Goal: Task Accomplishment & Management: Manage account settings

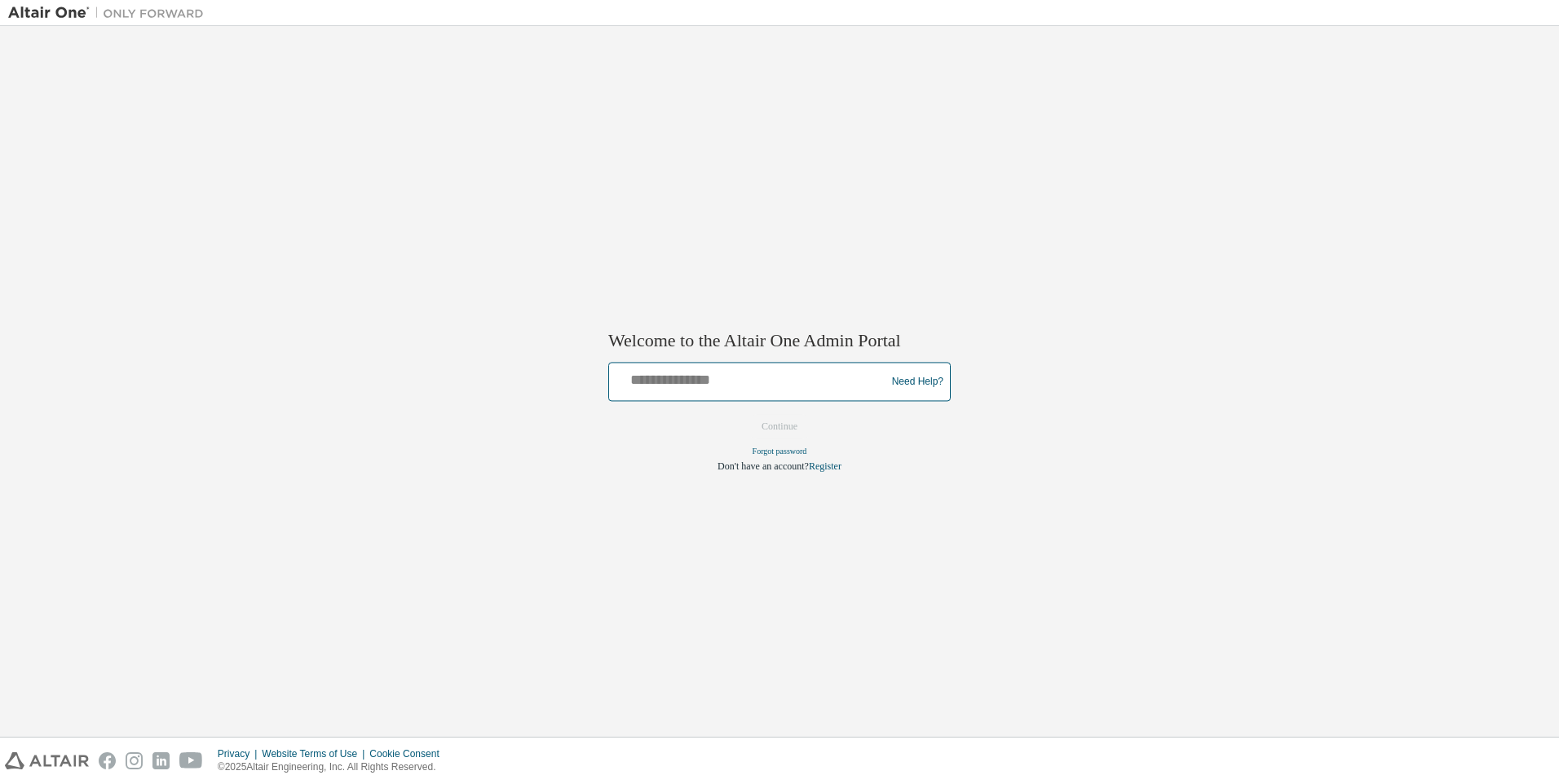
click at [721, 375] on input "text" at bounding box center [749, 378] width 268 height 24
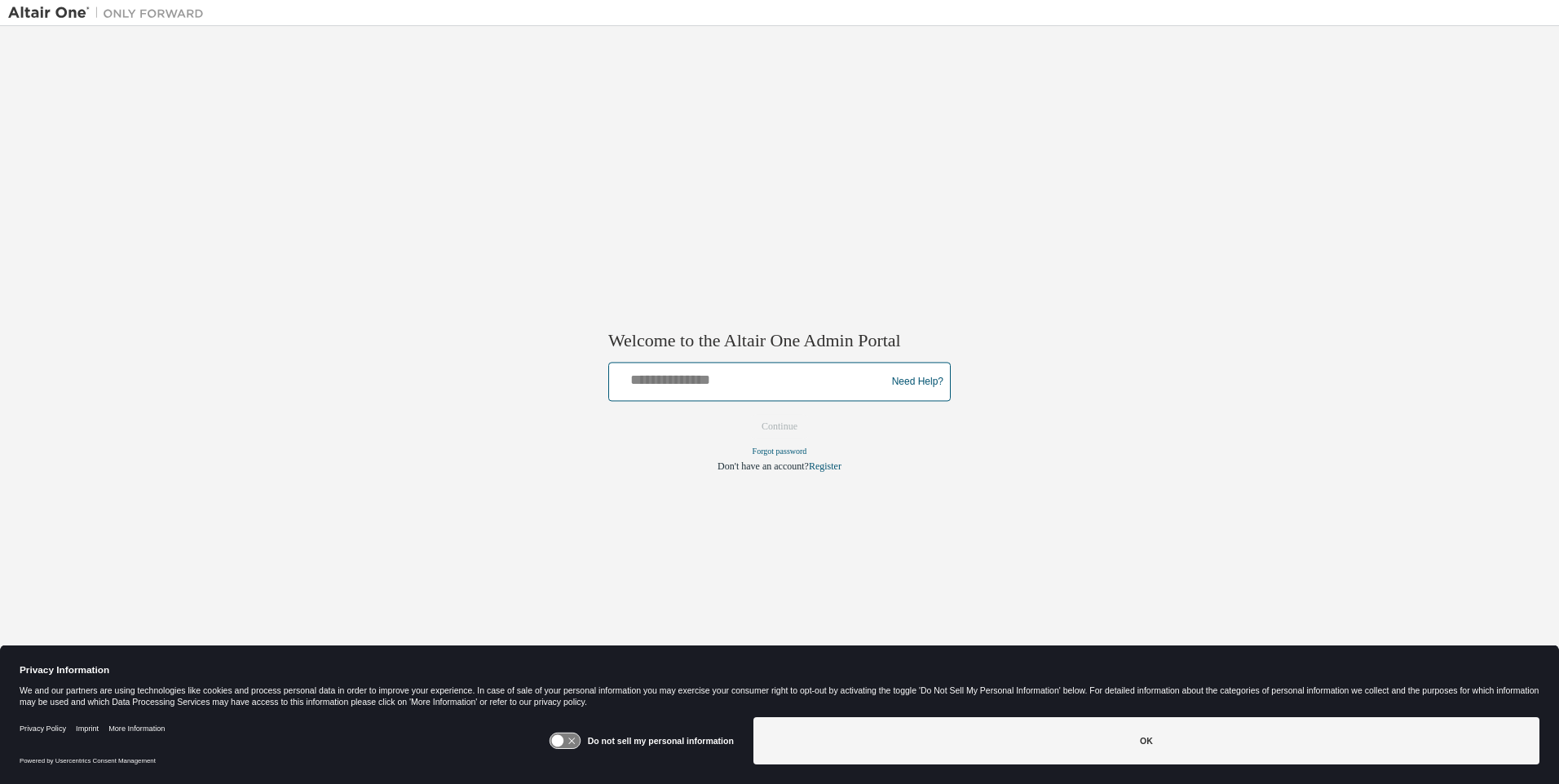
click at [721, 371] on input "text" at bounding box center [749, 378] width 268 height 24
type input "**********"
click at [777, 427] on button "Continue" at bounding box center [780, 426] width 70 height 24
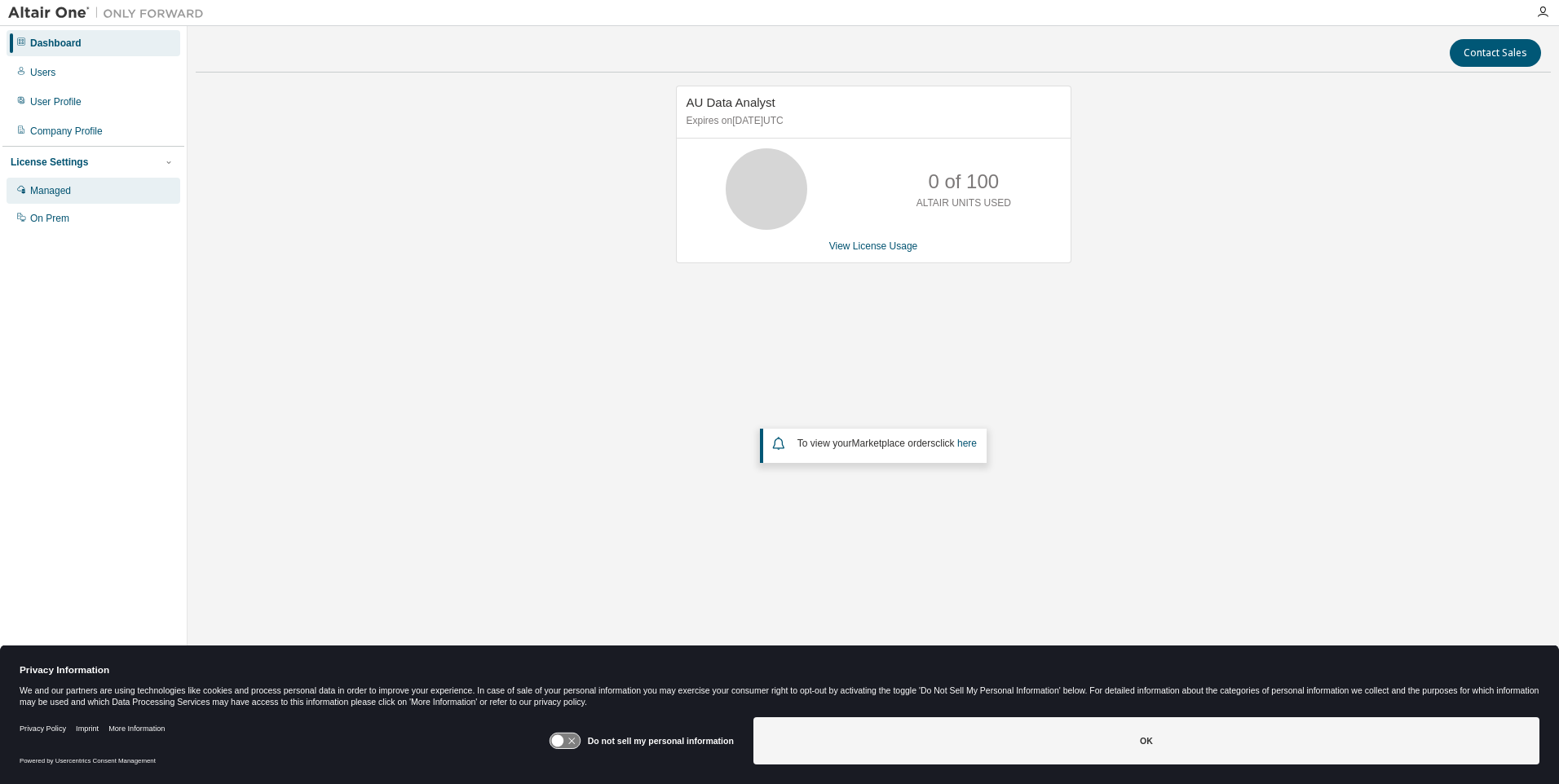
click at [56, 189] on div "Managed" at bounding box center [50, 191] width 41 height 13
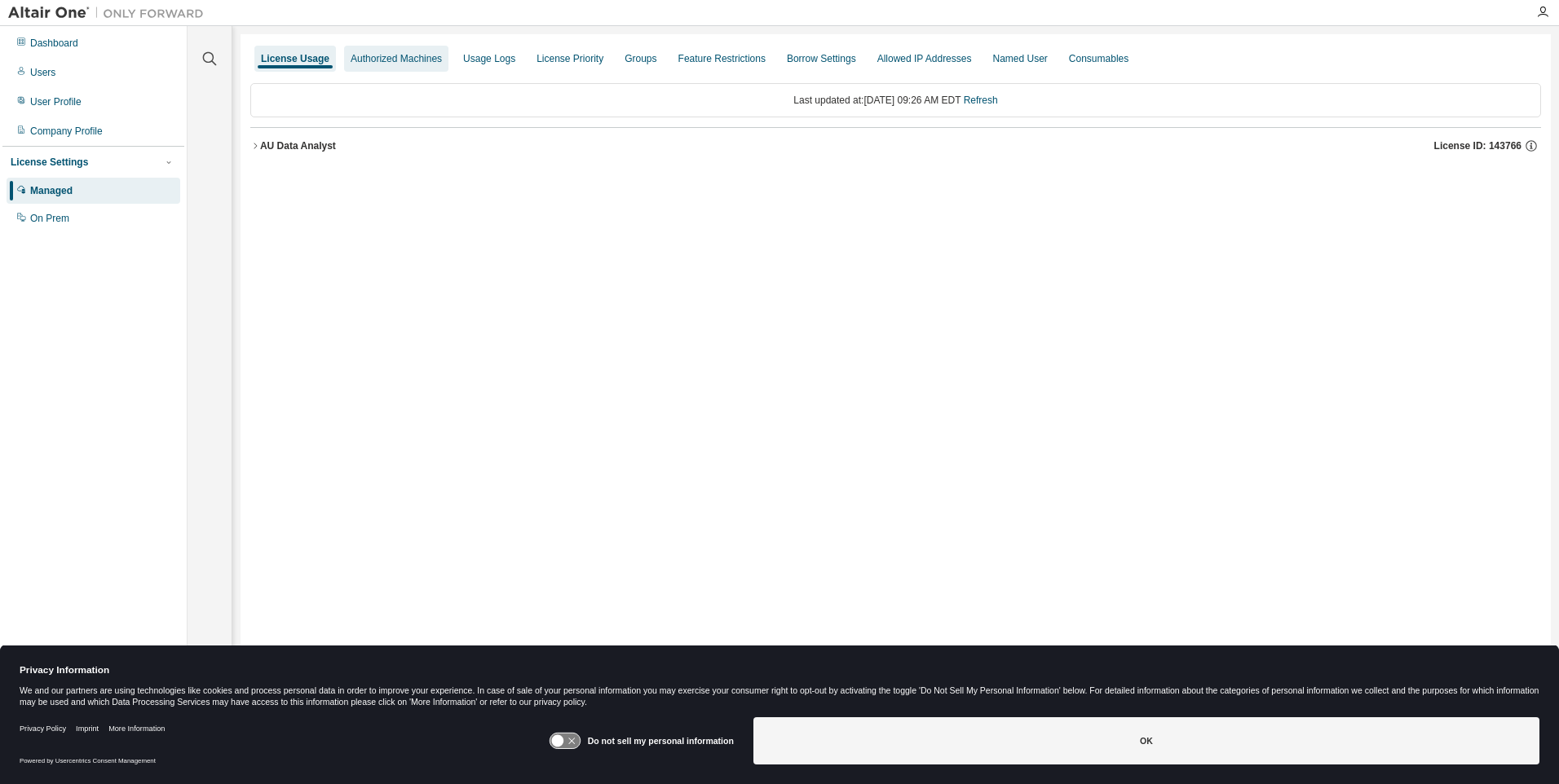
click at [388, 60] on div "Authorized Machines" at bounding box center [396, 59] width 91 height 13
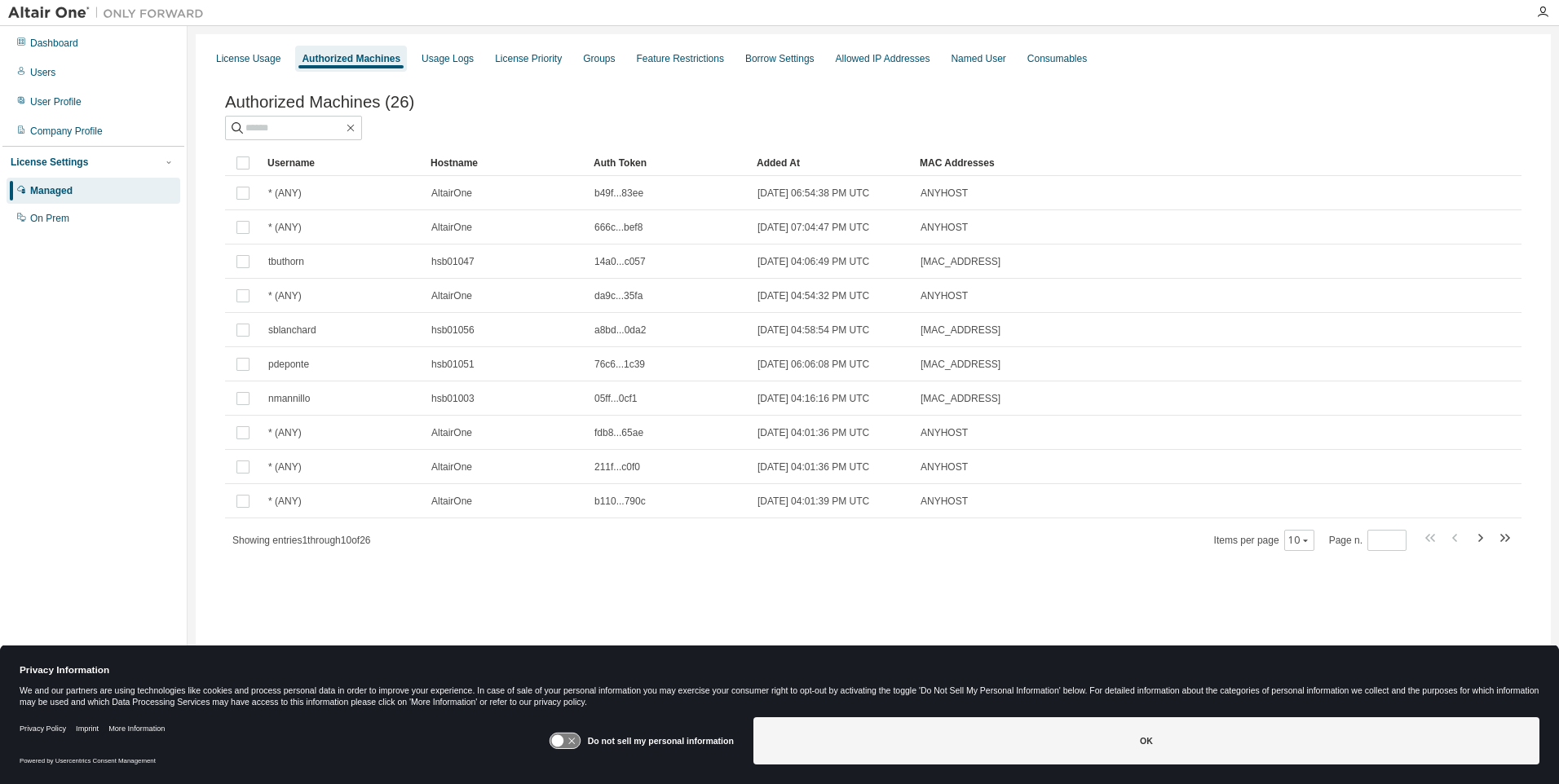
click at [361, 61] on div "Authorized Machines" at bounding box center [351, 59] width 99 height 13
click at [339, 128] on input "text" at bounding box center [294, 128] width 98 height 17
click at [357, 128] on icon "button" at bounding box center [351, 128] width 13 height 13
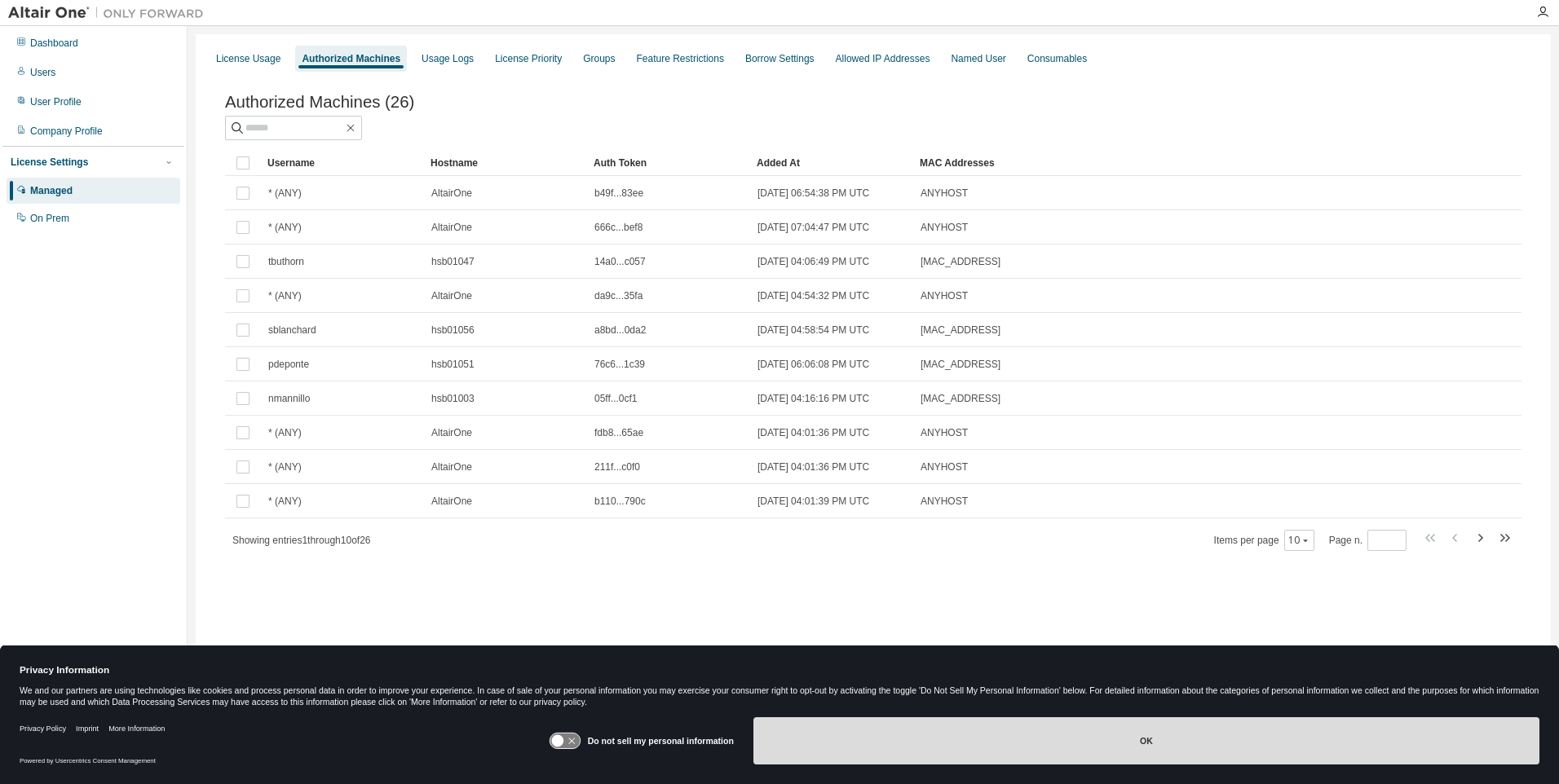
click at [1179, 747] on button "OK" at bounding box center [1147, 740] width 786 height 47
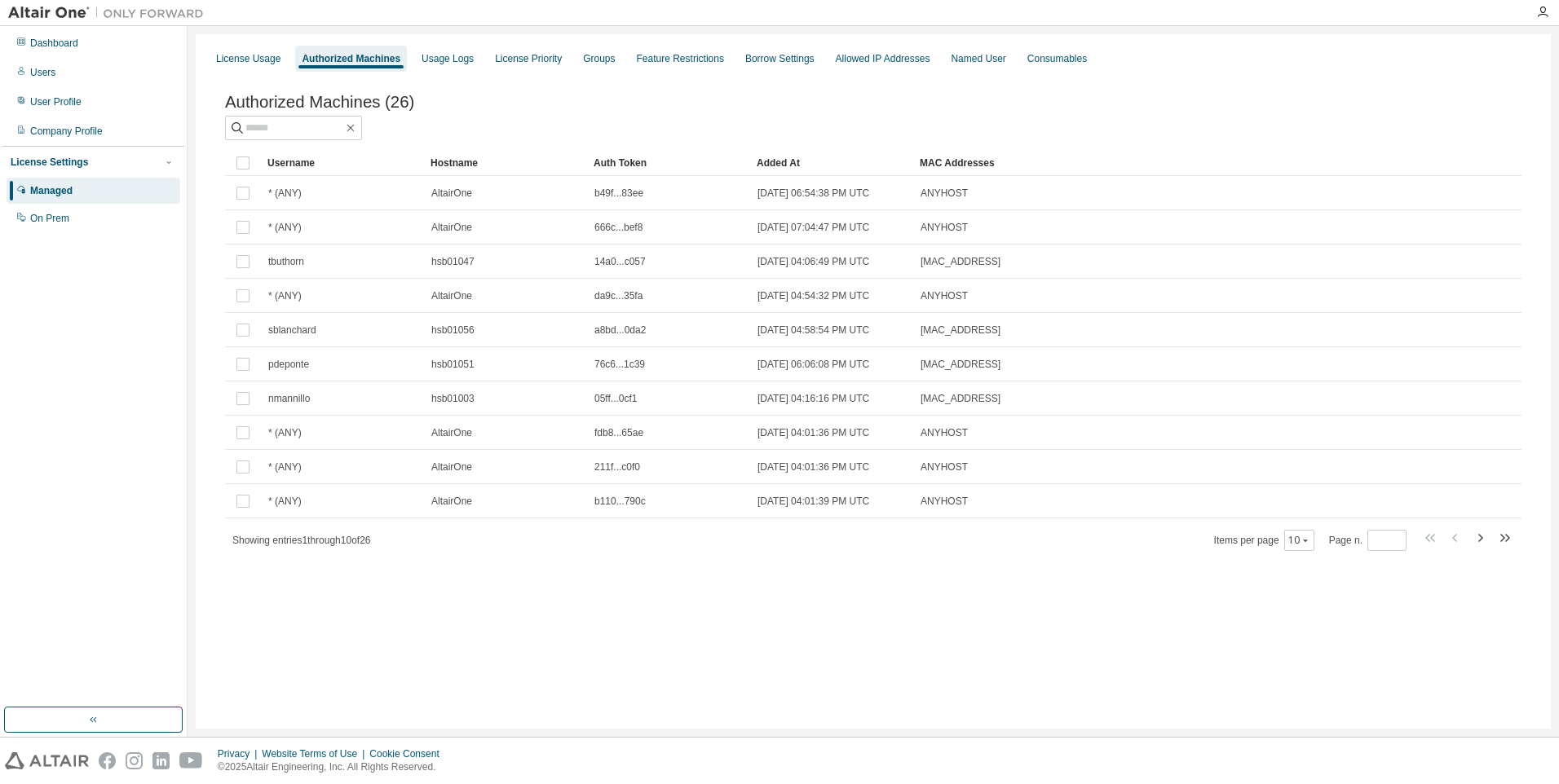
click at [440, 116] on div "Authorized Machines (26)" at bounding box center [872, 116] width 1296 height 47
click at [250, 56] on div "License Usage" at bounding box center [249, 59] width 65 height 13
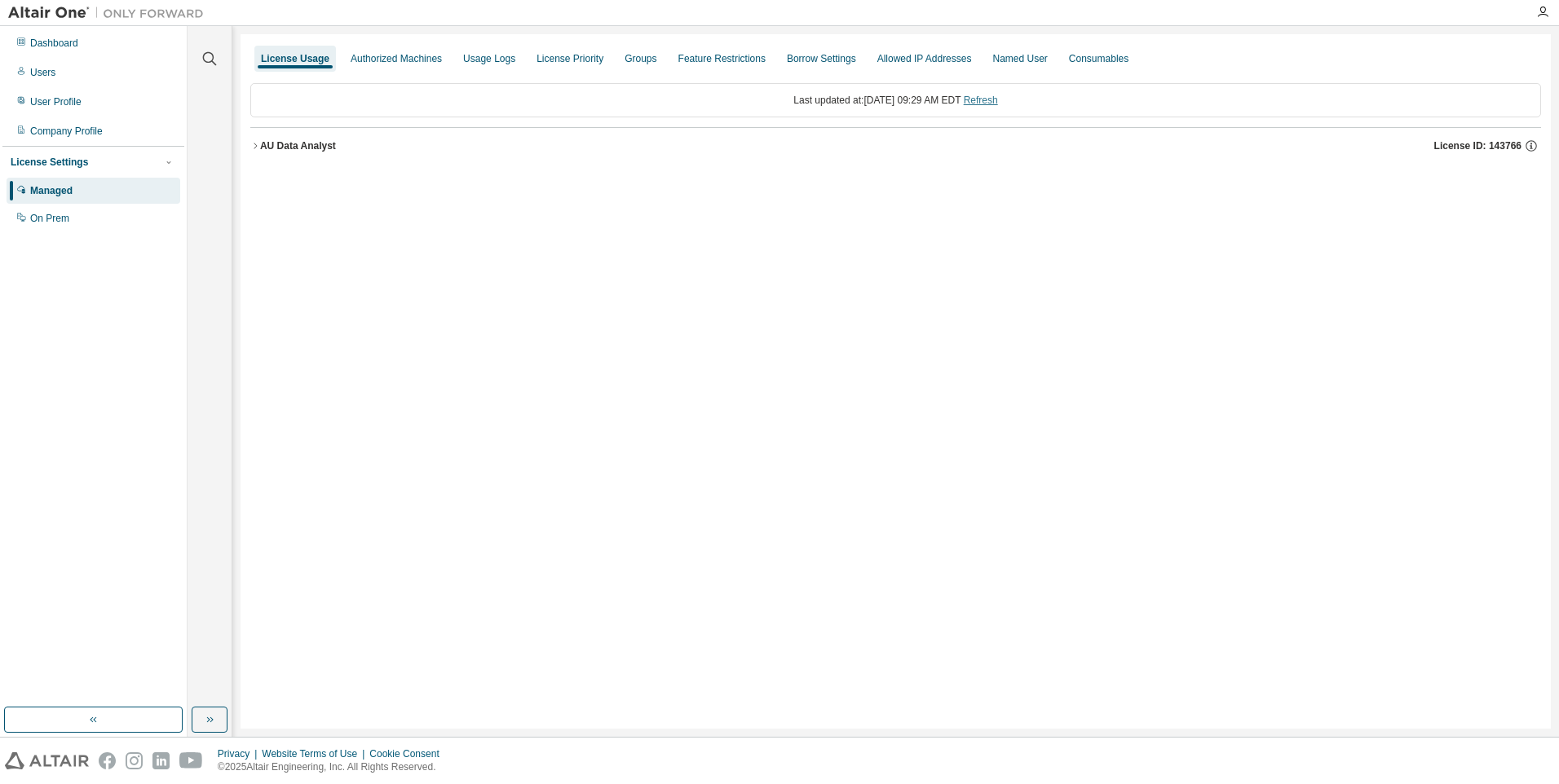
click at [998, 102] on link "Refresh" at bounding box center [980, 100] width 34 height 12
click at [403, 66] on div "Authorized Machines" at bounding box center [396, 58] width 104 height 26
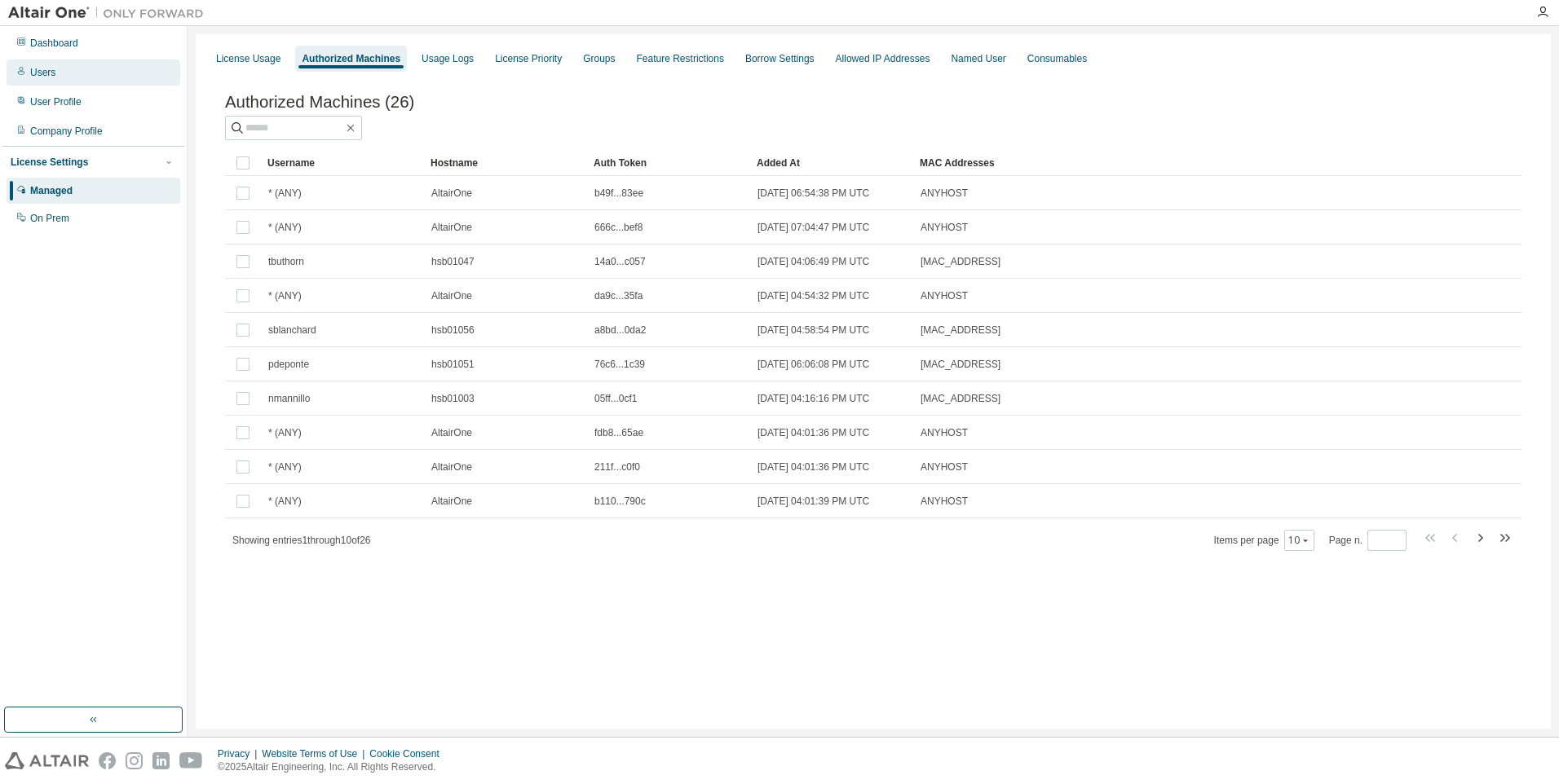
click at [45, 65] on div "Users" at bounding box center [93, 72] width 173 height 26
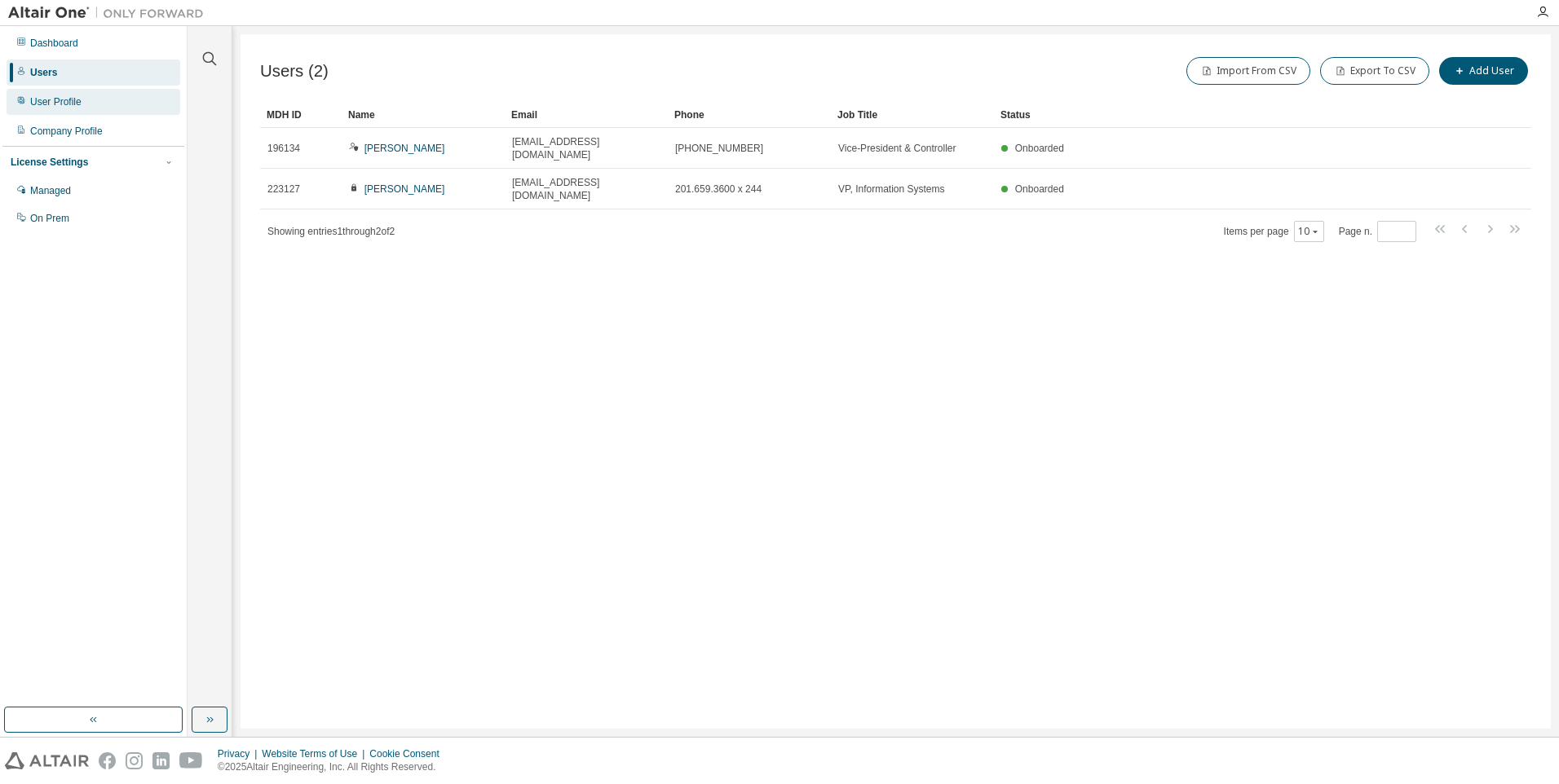
click at [49, 103] on div "User Profile" at bounding box center [56, 102] width 51 height 13
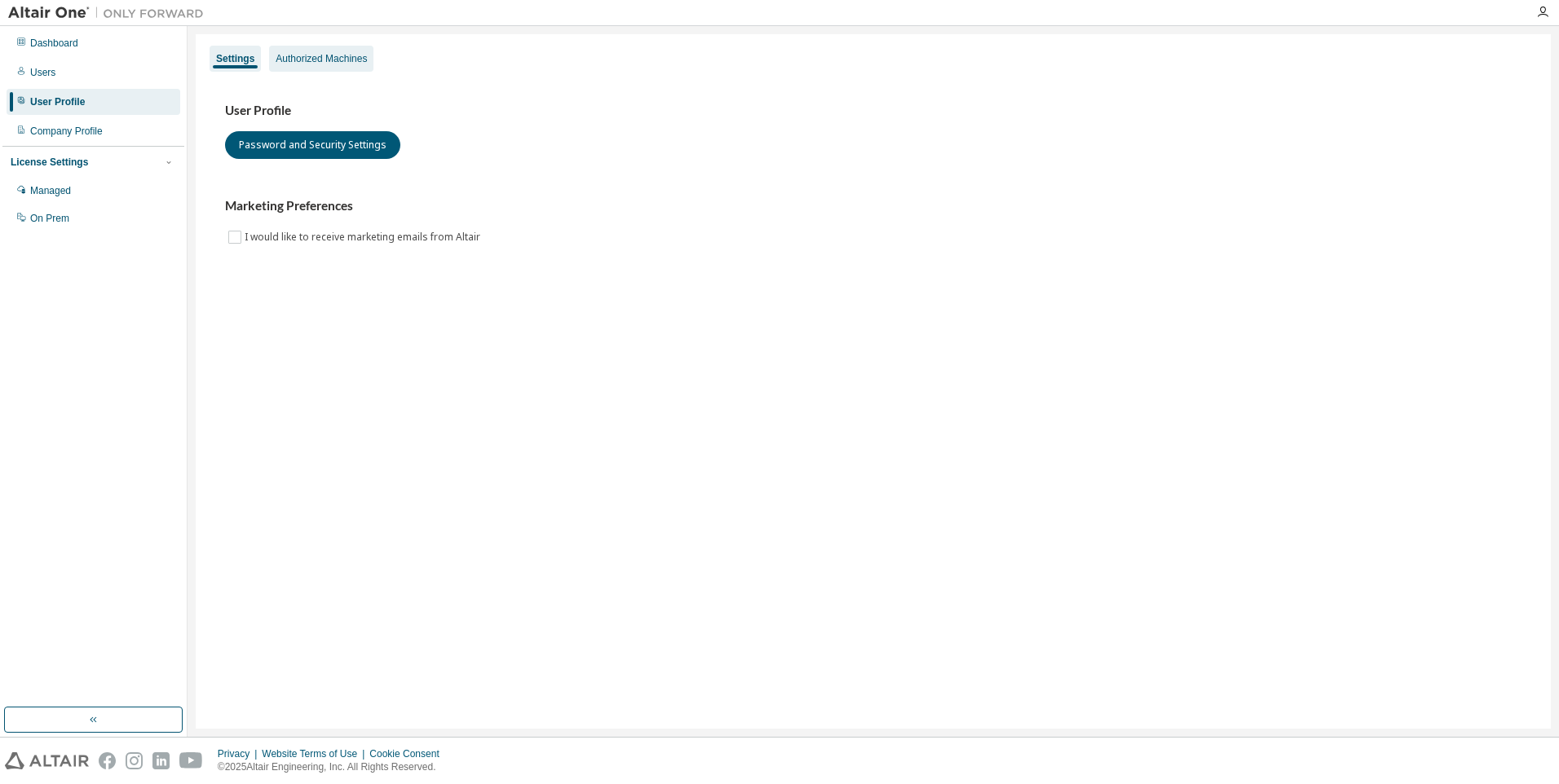
click at [346, 59] on div "Authorized Machines" at bounding box center [321, 59] width 91 height 13
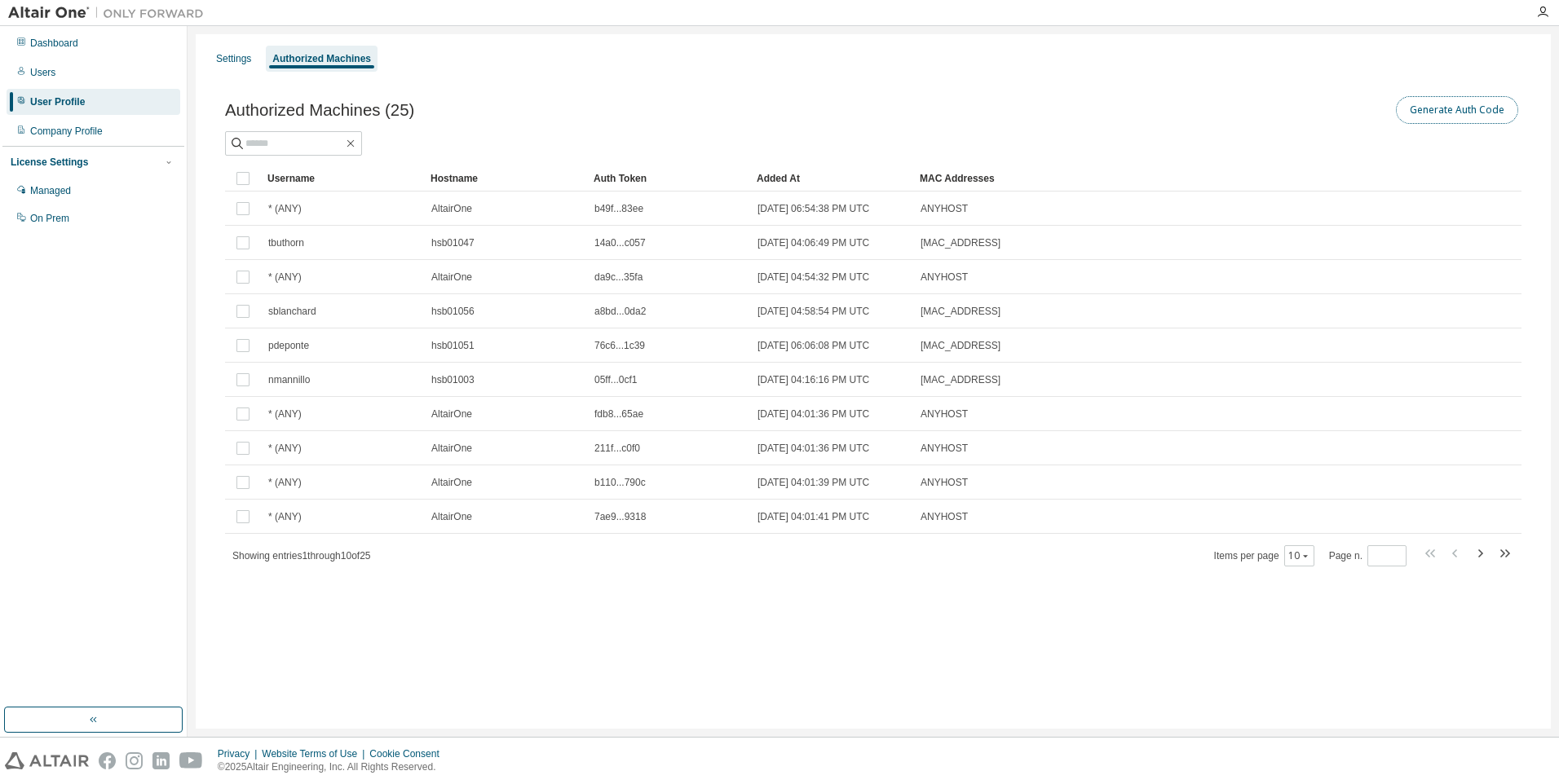
click at [1469, 107] on button "Generate Auth Code" at bounding box center [1456, 109] width 122 height 27
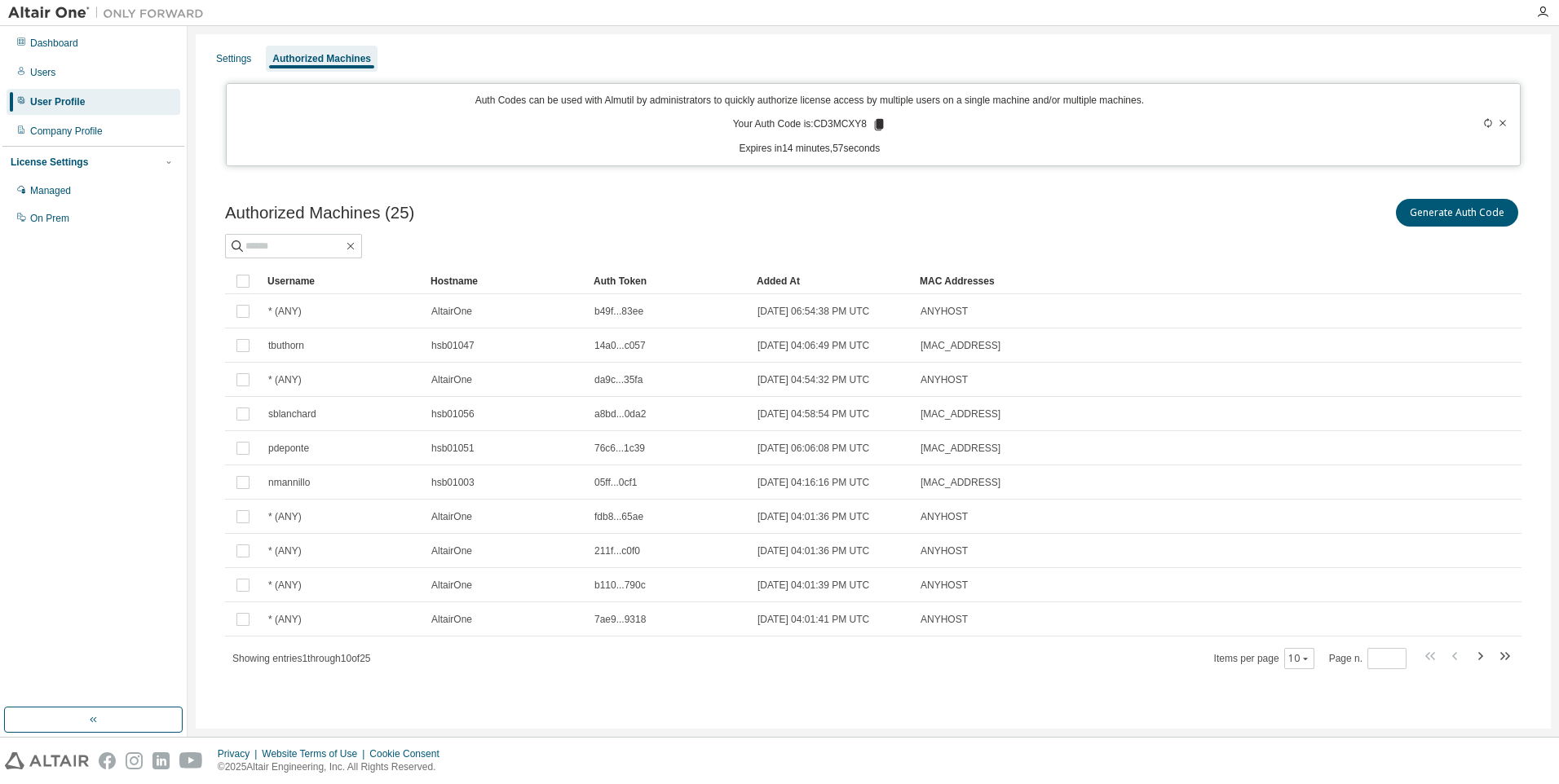
click at [880, 123] on icon at bounding box center [879, 125] width 9 height 12
